Goal: Transaction & Acquisition: Obtain resource

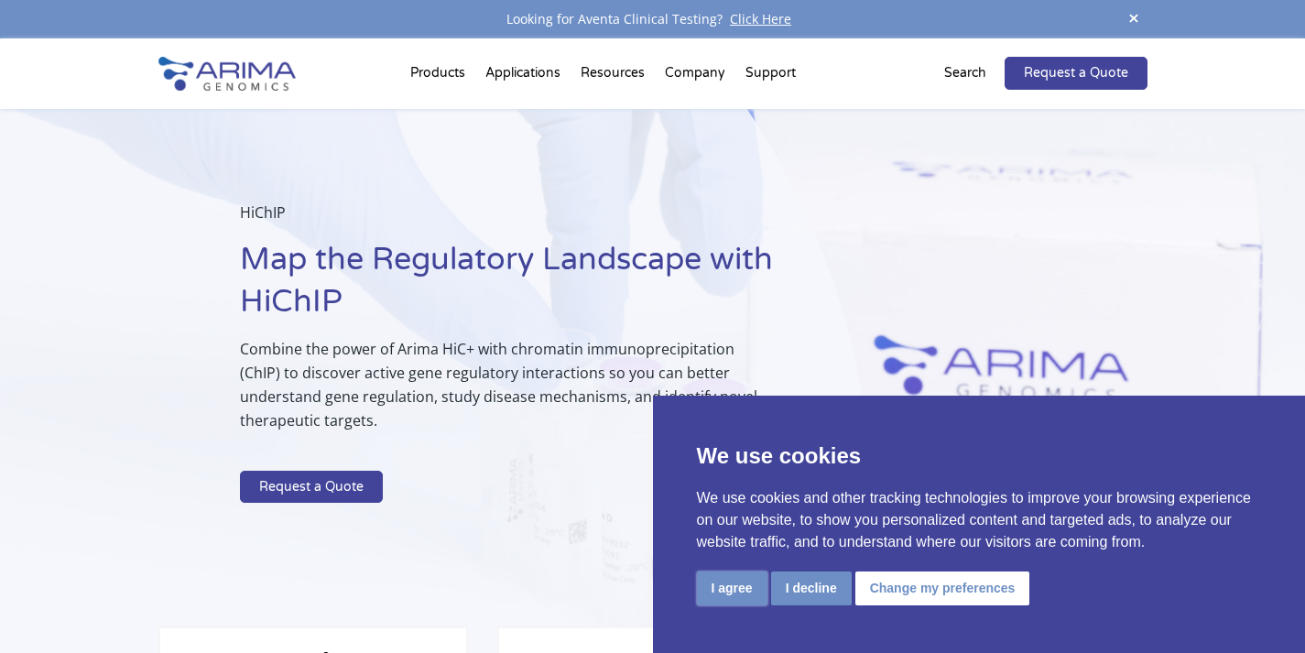
click at [718, 595] on button "I agree" at bounding box center [732, 588] width 70 height 34
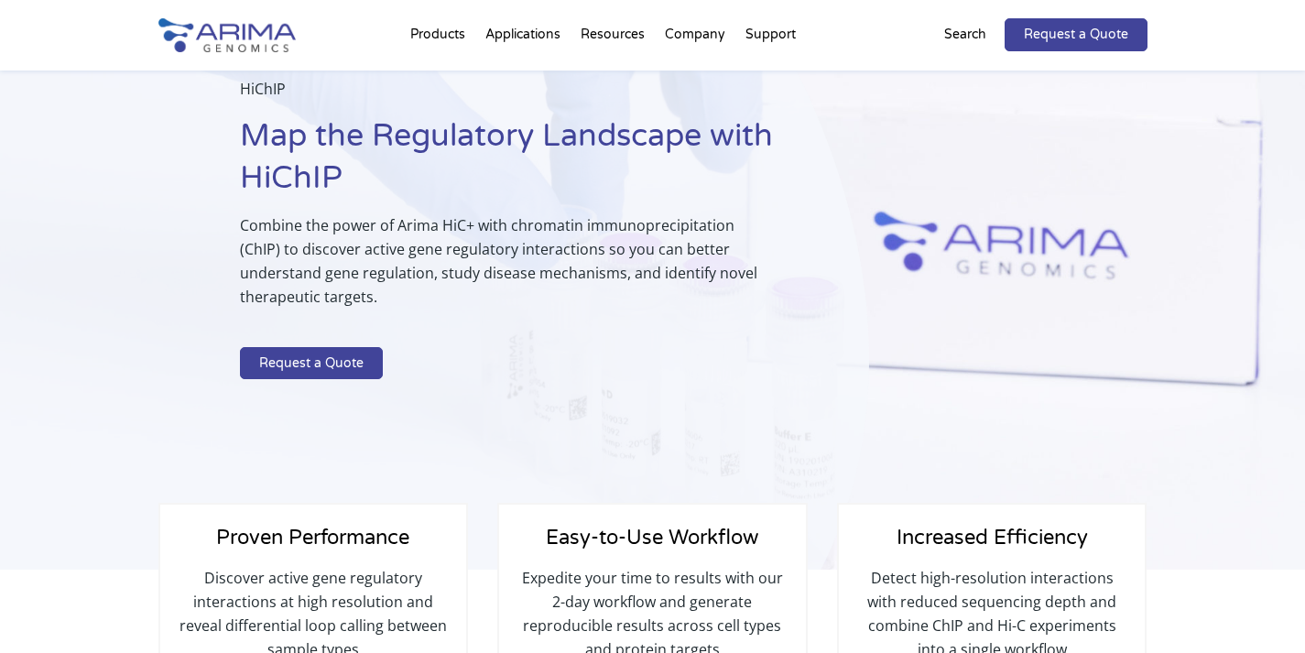
scroll to position [125, 0]
click at [609, 562] on h4 "Easy-to-Use Workflow" at bounding box center [651, 542] width 269 height 43
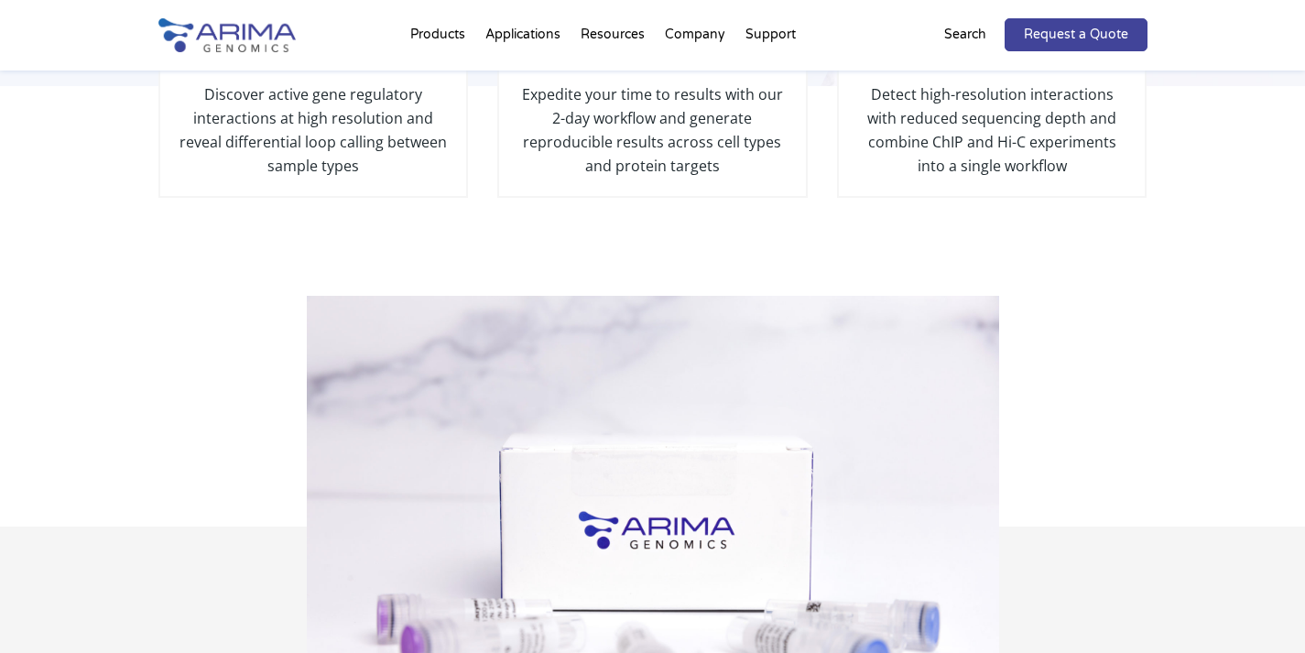
scroll to position [623, 0]
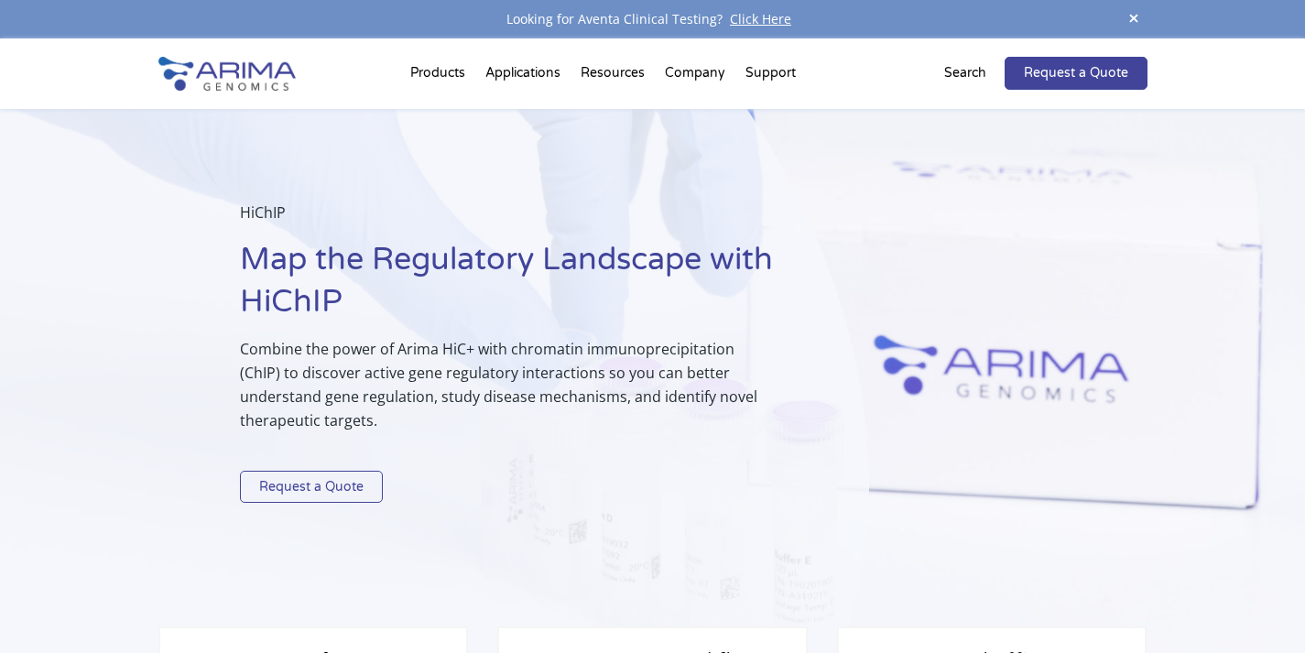
click at [298, 481] on link "Request a Quote" at bounding box center [311, 487] width 143 height 33
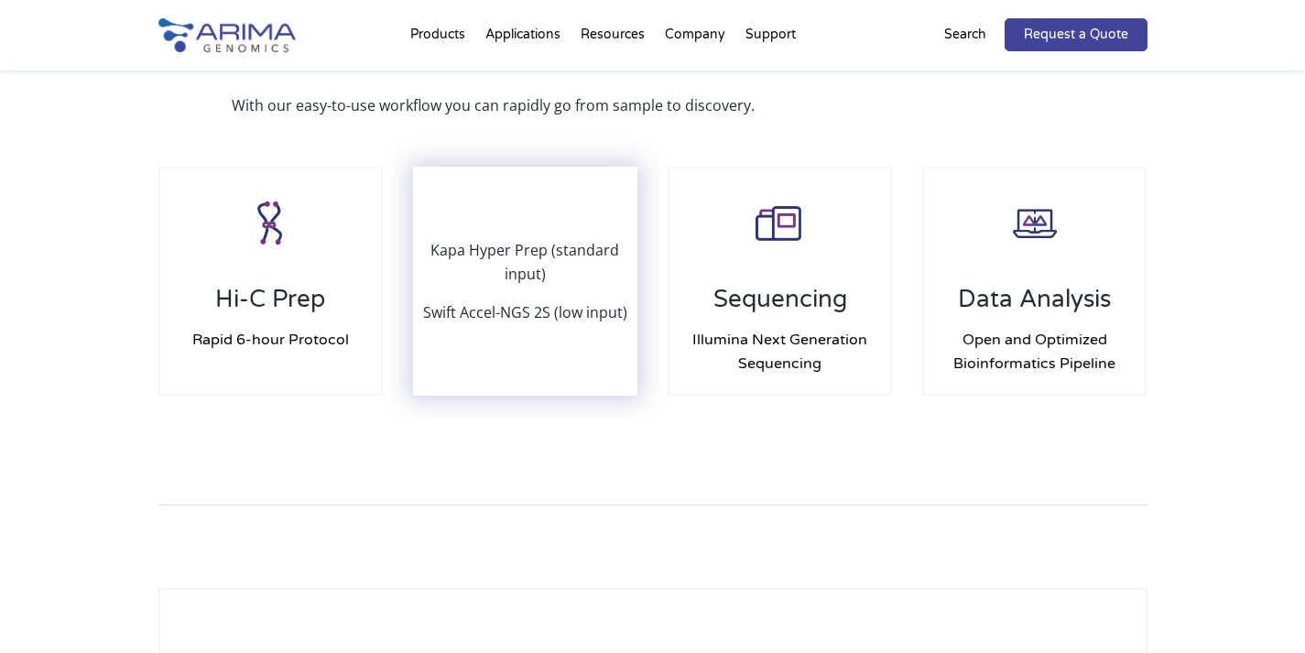
scroll to position [2636, 0]
